Goal: Check status

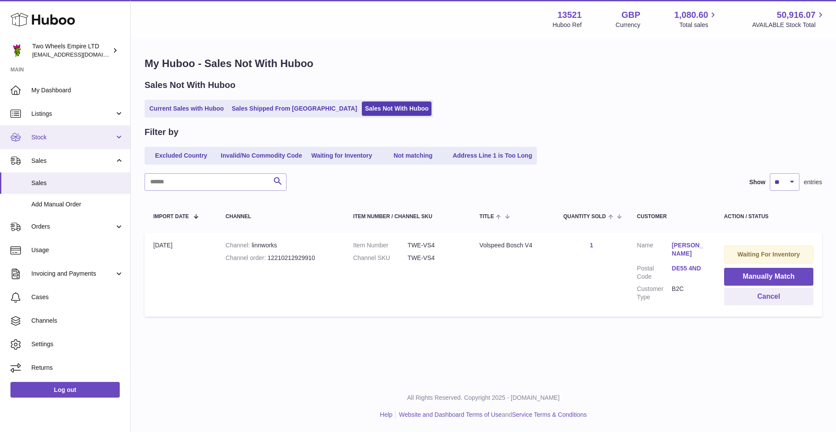
click at [52, 134] on span "Stock" at bounding box center [72, 137] width 83 height 8
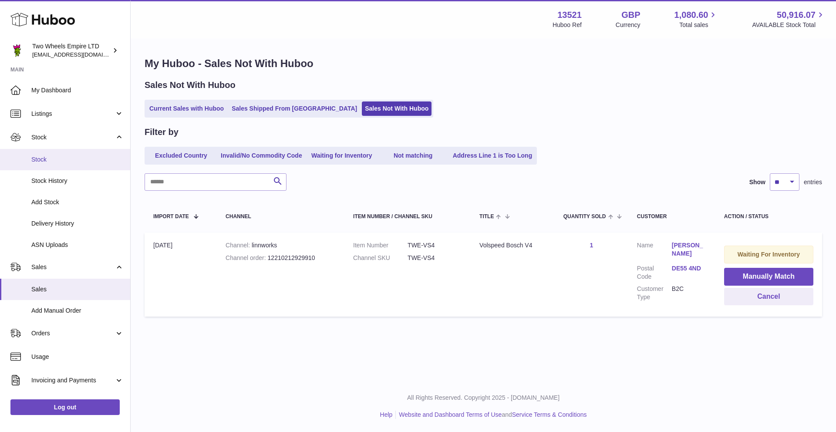
click at [47, 157] on span "Stock" at bounding box center [77, 159] width 92 height 8
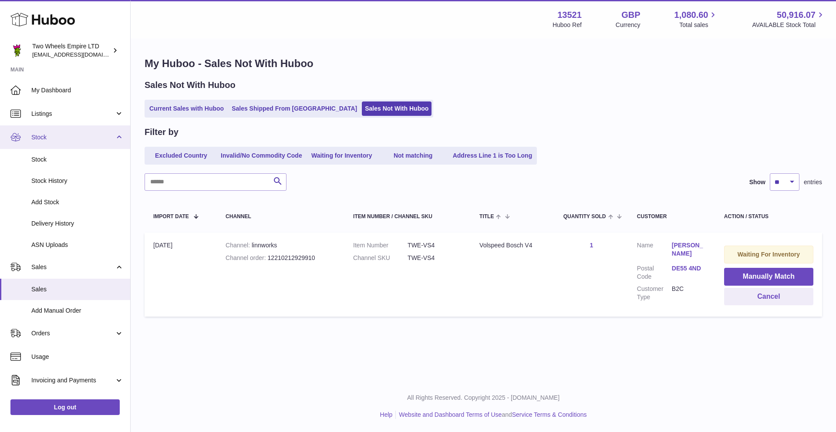
click at [64, 137] on span "Stock" at bounding box center [72, 137] width 83 height 8
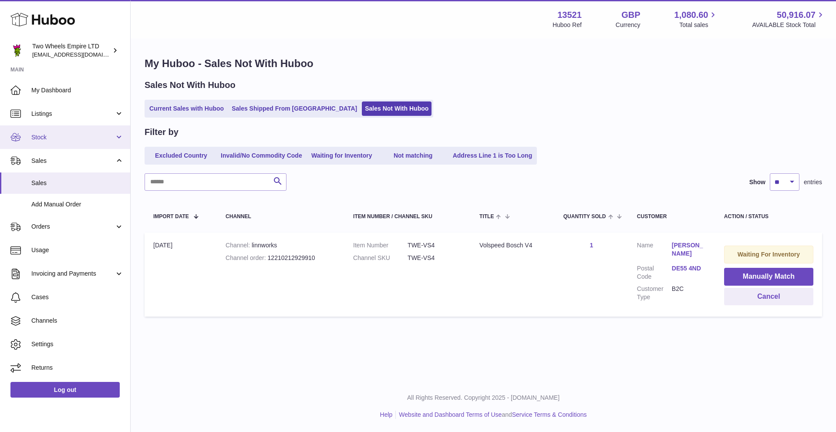
click at [64, 137] on span "Stock" at bounding box center [72, 137] width 83 height 8
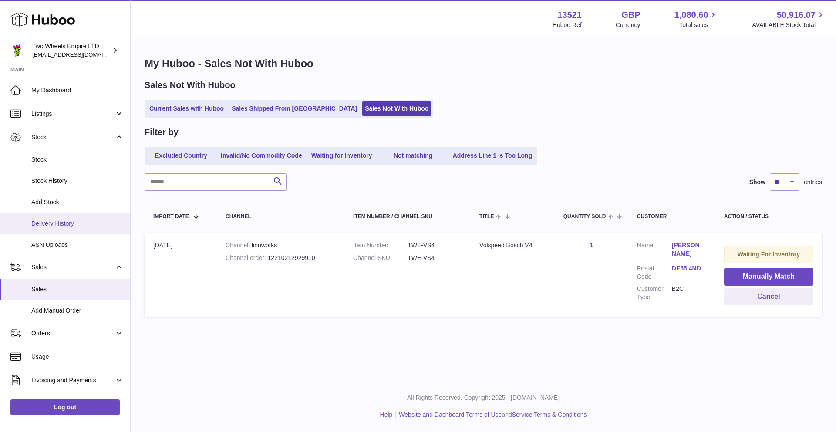
click at [53, 222] on span "Delivery History" at bounding box center [77, 223] width 92 height 8
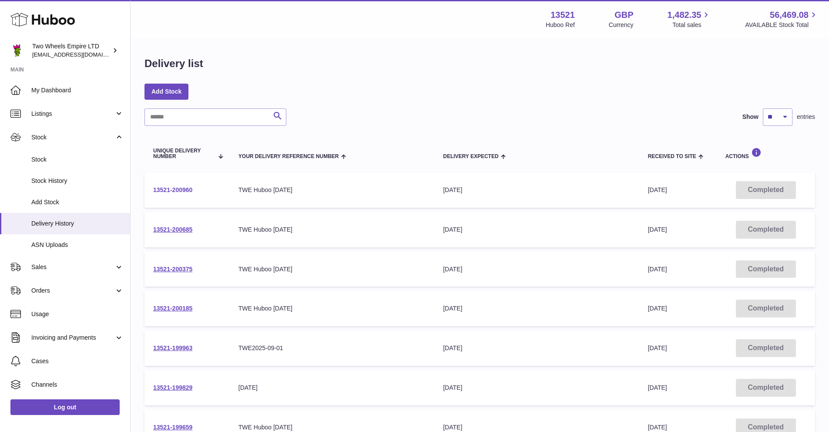
click at [181, 193] on link "13521-200960" at bounding box center [172, 189] width 39 height 7
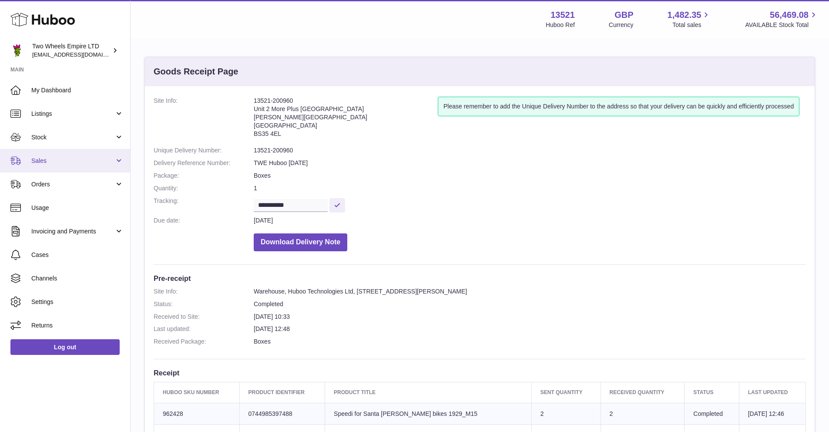
click at [54, 162] on span "Sales" at bounding box center [72, 161] width 83 height 8
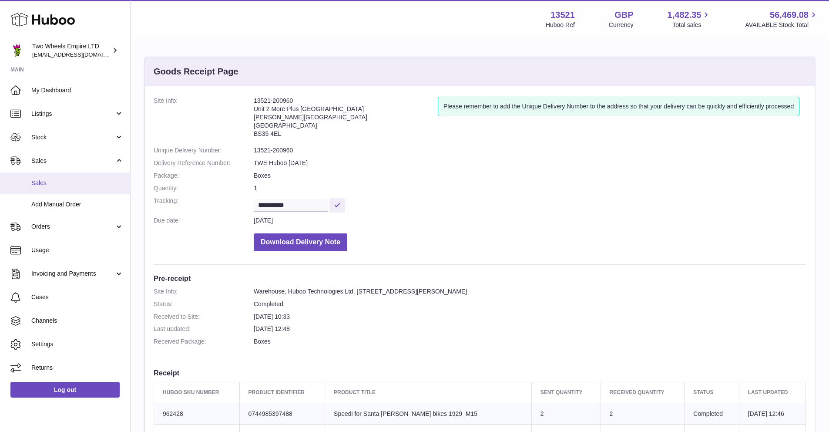
click at [50, 183] on span "Sales" at bounding box center [77, 183] width 92 height 8
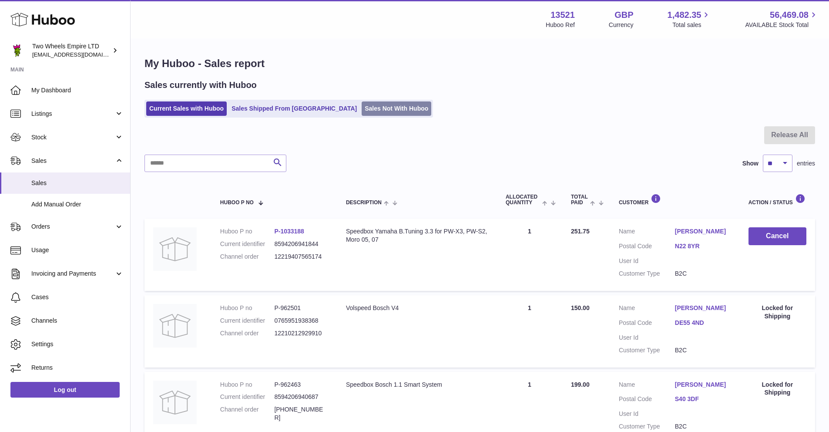
click at [362, 104] on link "Sales Not With Huboo" at bounding box center [397, 108] width 70 height 14
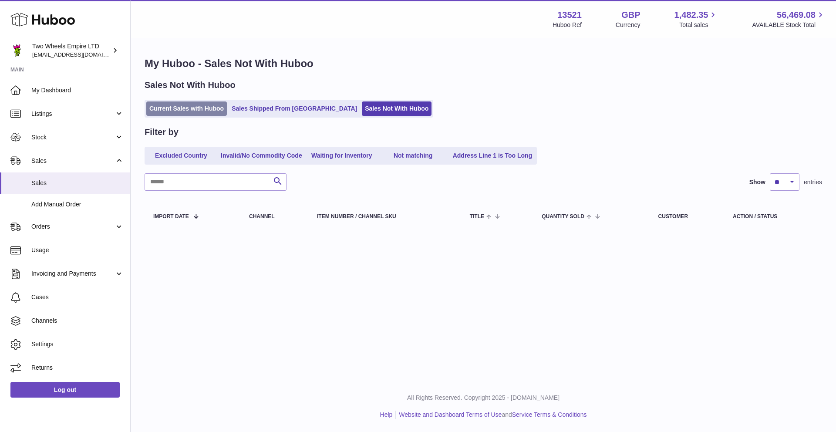
click at [199, 112] on link "Current Sales with Huboo" at bounding box center [186, 108] width 81 height 14
